Goal: Task Accomplishment & Management: Use online tool/utility

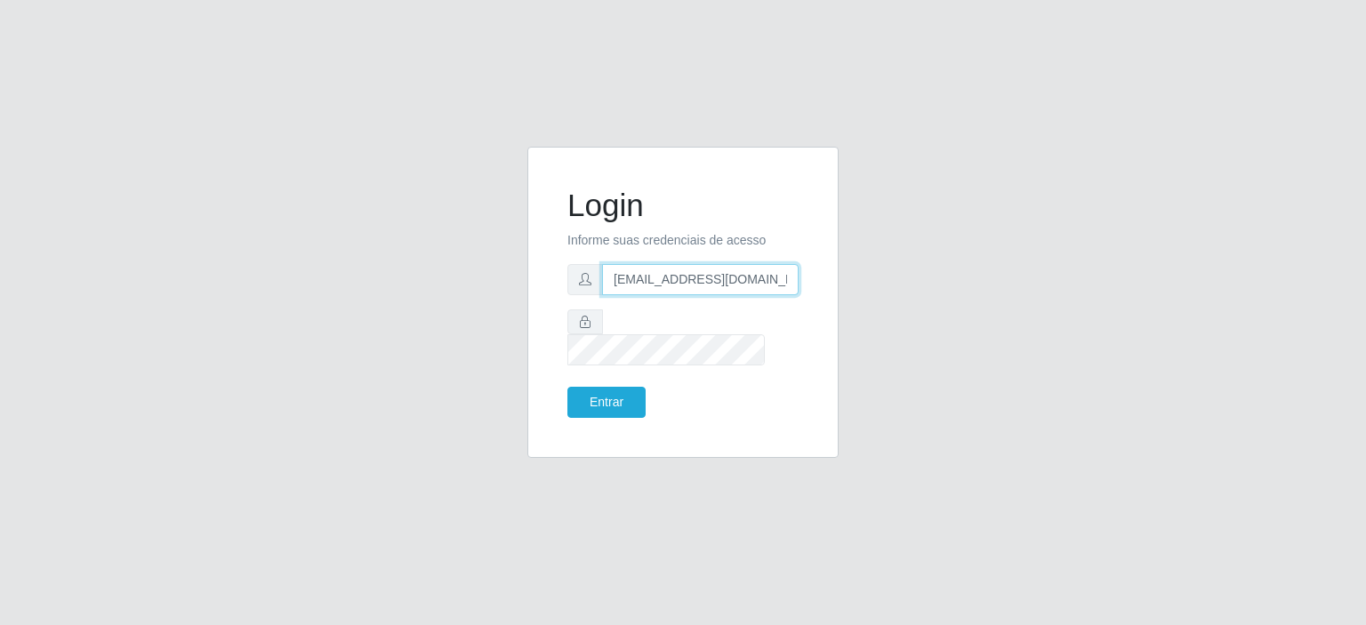
click at [713, 295] on input "[EMAIL_ADDRESS][DOMAIN_NAME]" at bounding box center [700, 279] width 197 height 31
type input "[EMAIL_ADDRESS][DOMAIN_NAME]"
click at [603, 387] on button "Entrar" at bounding box center [607, 402] width 78 height 31
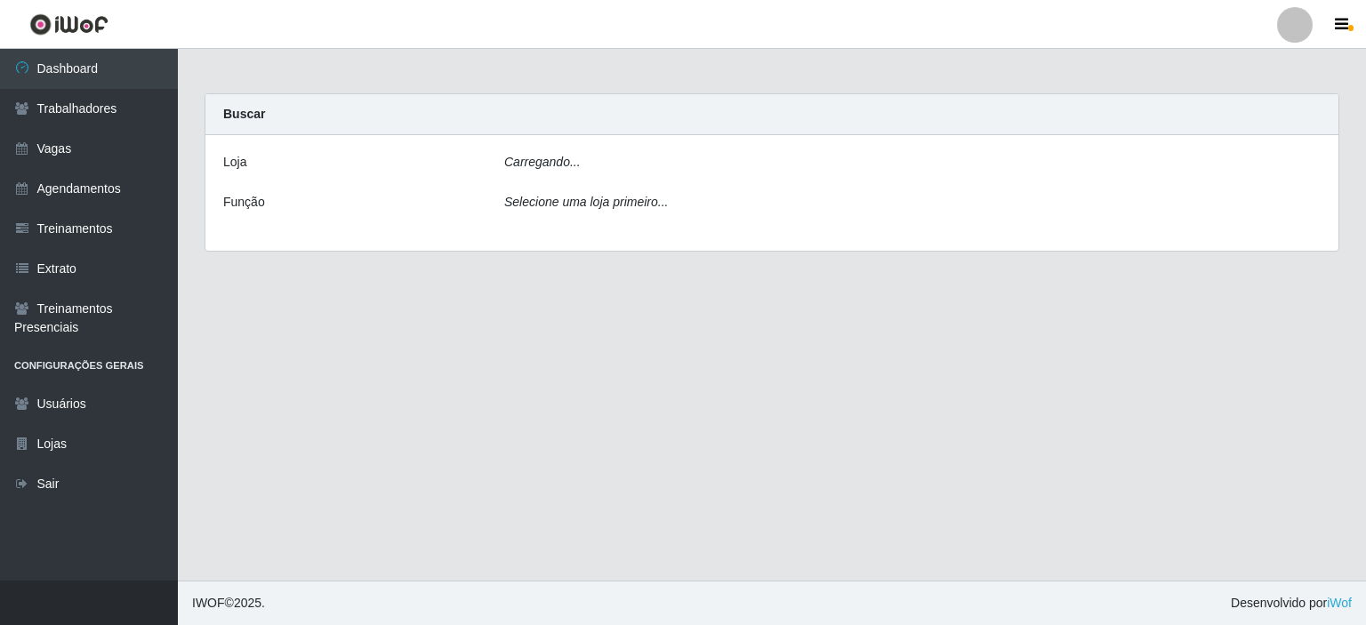
click at [775, 293] on main "Carregando... Buscar [PERSON_NAME]... Função Selecione uma loja primeiro..." at bounding box center [772, 315] width 1188 height 532
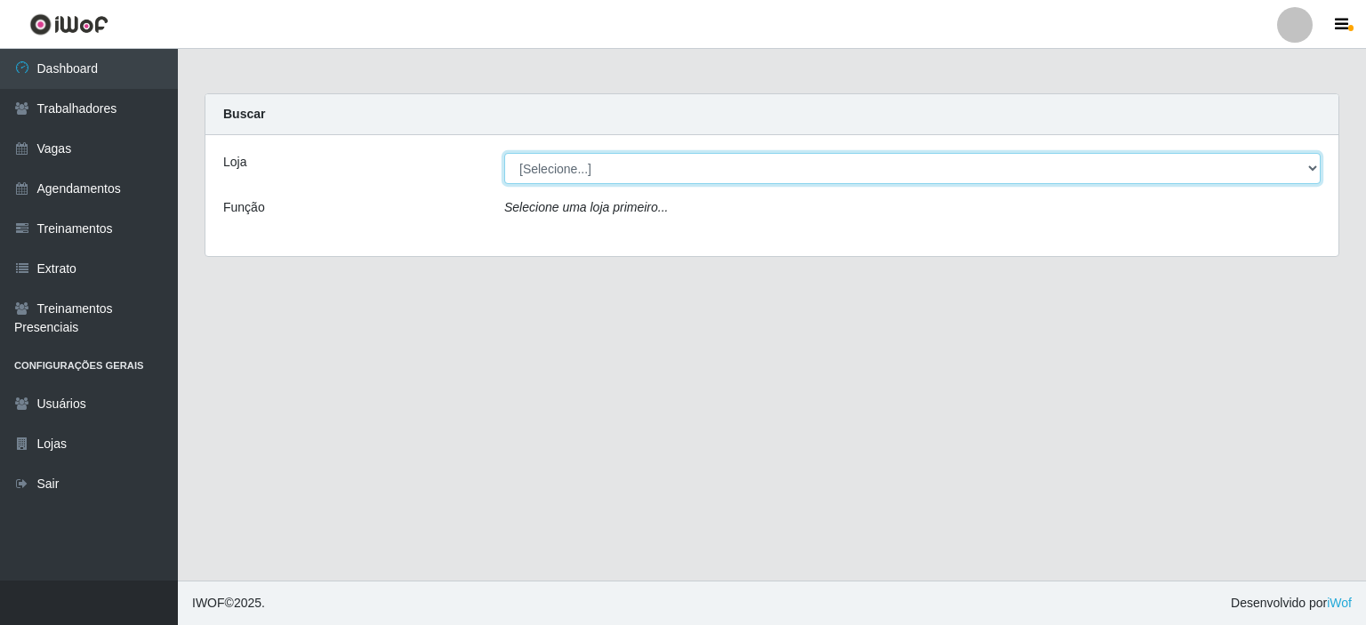
click at [587, 173] on select "[Selecione...] Preço Bom Supermercado" at bounding box center [912, 168] width 817 height 31
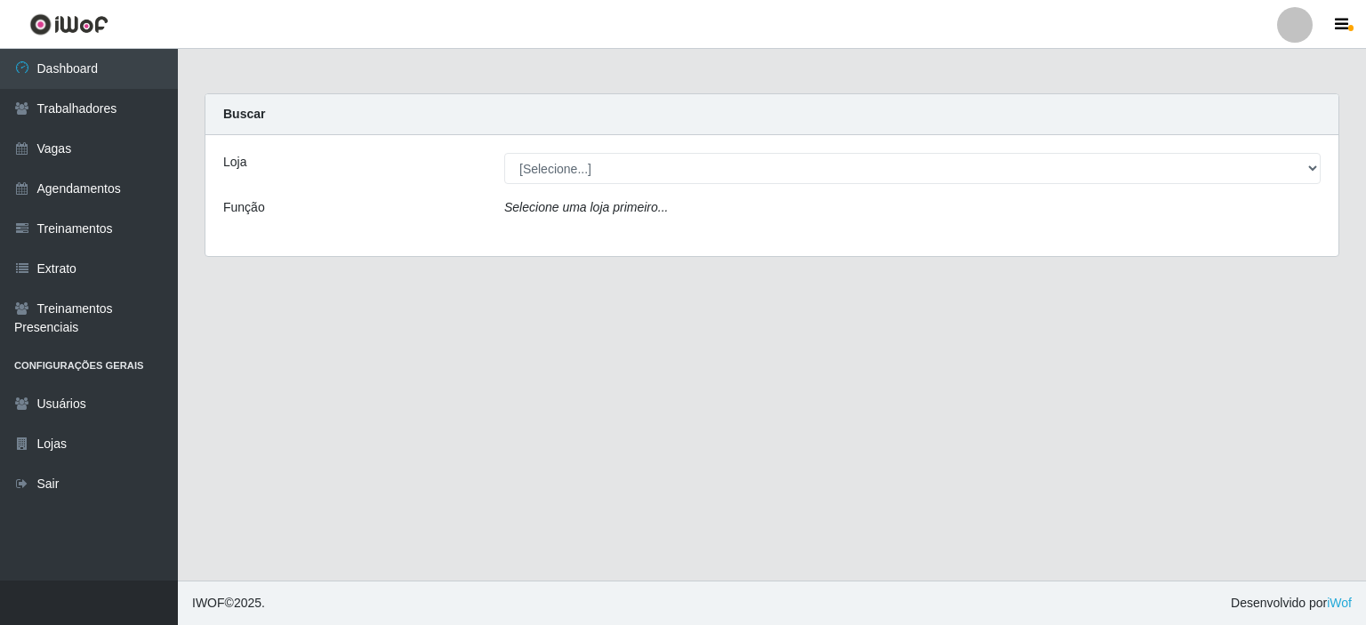
click at [720, 238] on div "Loja [Selecione...] Preço Bom Supermercado Função Selecione uma loja primeiro..." at bounding box center [771, 195] width 1133 height 121
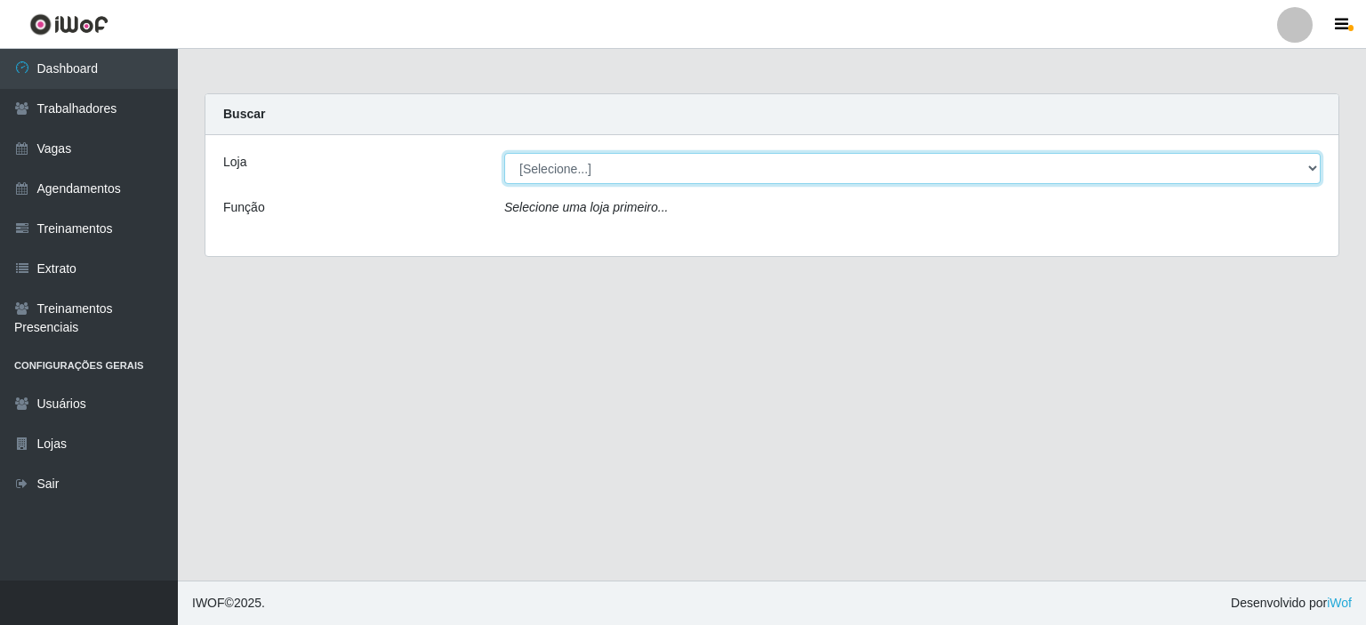
click at [1312, 168] on select "[Selecione...] Preço Bom Supermercado" at bounding box center [912, 168] width 817 height 31
select select "387"
click at [504, 153] on select "[Selecione...] Preço Bom Supermercado" at bounding box center [912, 168] width 817 height 31
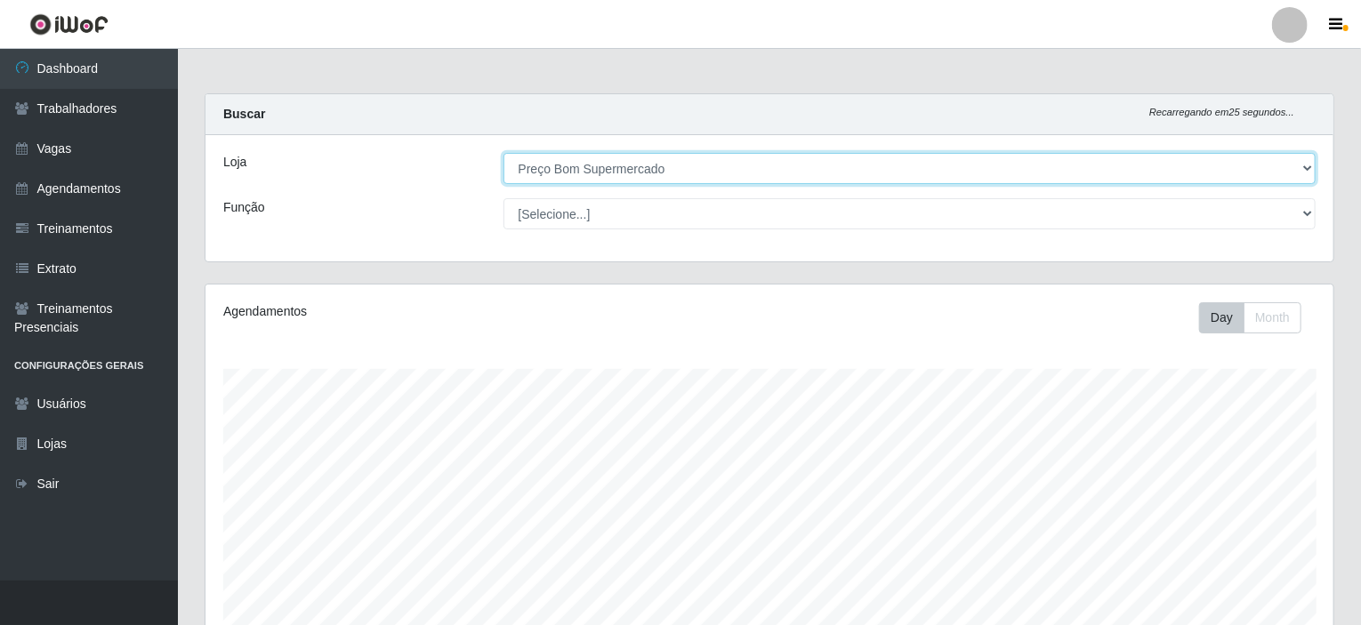
scroll to position [315, 0]
